Goal: Information Seeking & Learning: Understand process/instructions

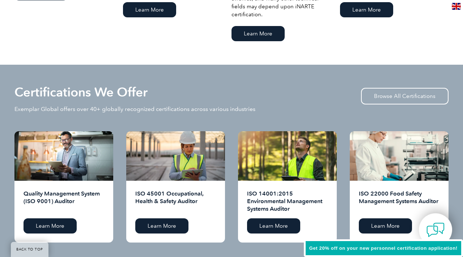
scroll to position [701, 0]
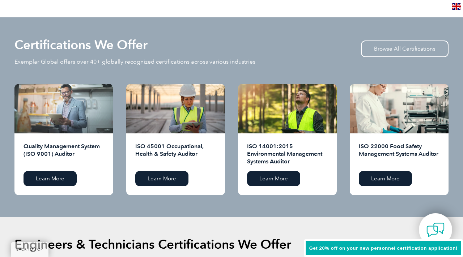
click at [71, 124] on div at bounding box center [63, 109] width 99 height 50
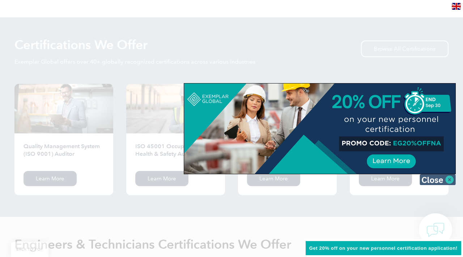
click at [449, 180] on img at bounding box center [438, 179] width 36 height 11
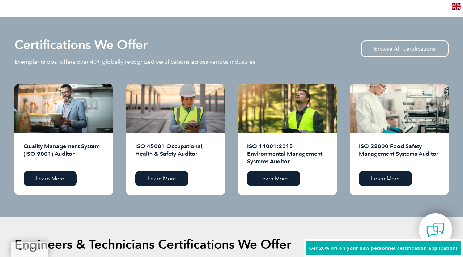
click at [80, 153] on h2 "Quality Management System (ISO 9001) Auditor" at bounding box center [64, 154] width 81 height 23
click at [58, 181] on link "Learn More" at bounding box center [50, 178] width 53 height 15
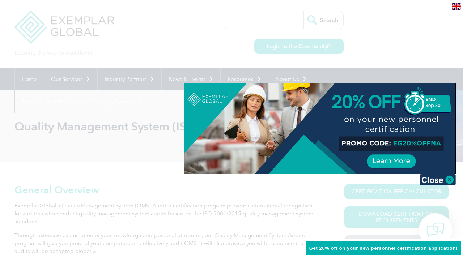
click at [457, 179] on div at bounding box center [231, 128] width 463 height 257
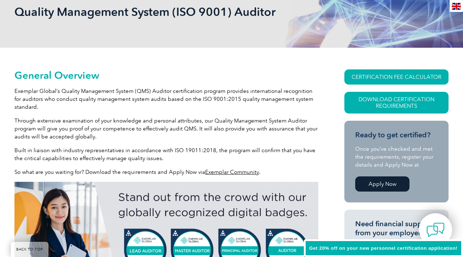
scroll to position [74, 0]
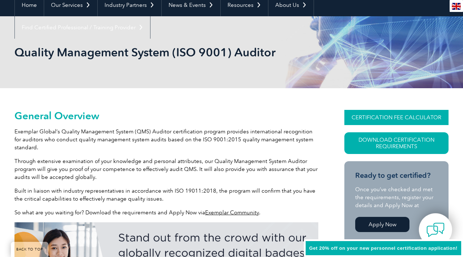
click at [401, 119] on link "CERTIFICATION FEE CALCULATOR" at bounding box center [396, 117] width 104 height 15
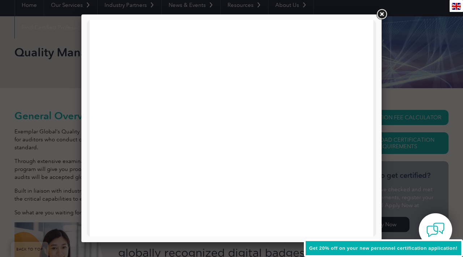
scroll to position [345, 0]
click at [383, 12] on link at bounding box center [381, 14] width 13 height 13
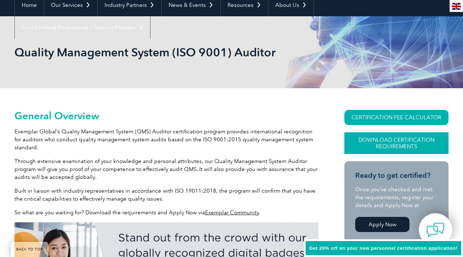
click at [385, 141] on link "Download Certification Requirements" at bounding box center [396, 143] width 104 height 22
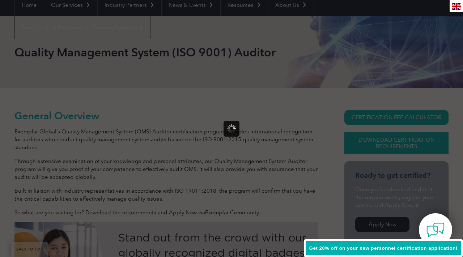
scroll to position [0, 0]
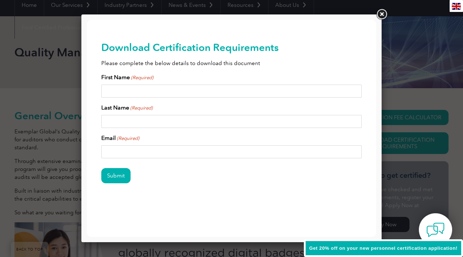
click at [385, 17] on link at bounding box center [381, 14] width 13 height 13
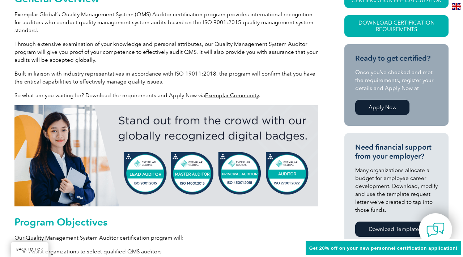
scroll to position [192, 0]
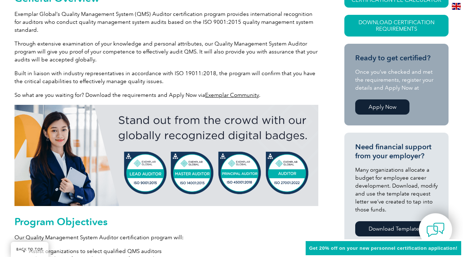
click at [382, 108] on link "Apply Now" at bounding box center [382, 106] width 54 height 15
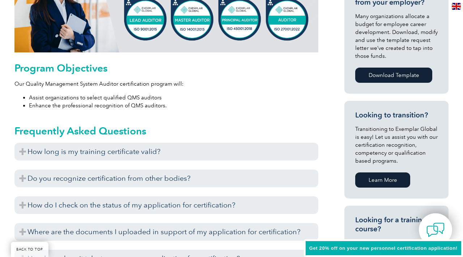
scroll to position [137, 0]
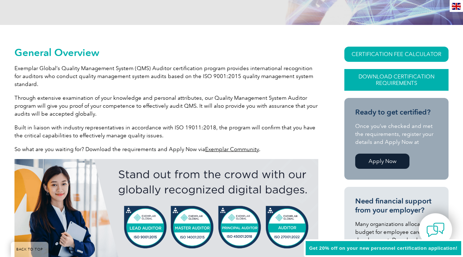
click at [378, 77] on link "Download Certification Requirements" at bounding box center [396, 80] width 104 height 22
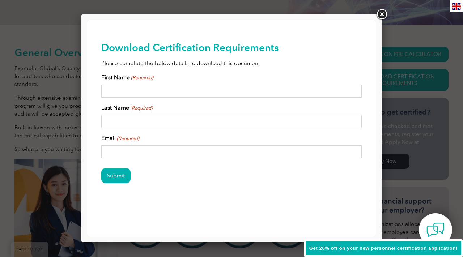
scroll to position [0, 0]
click at [384, 16] on link at bounding box center [381, 14] width 13 height 13
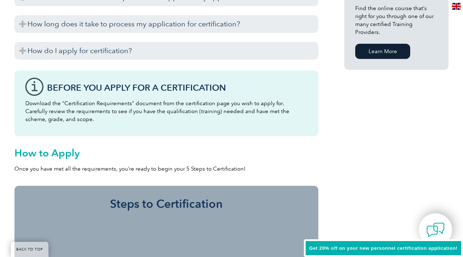
scroll to position [578, 0]
